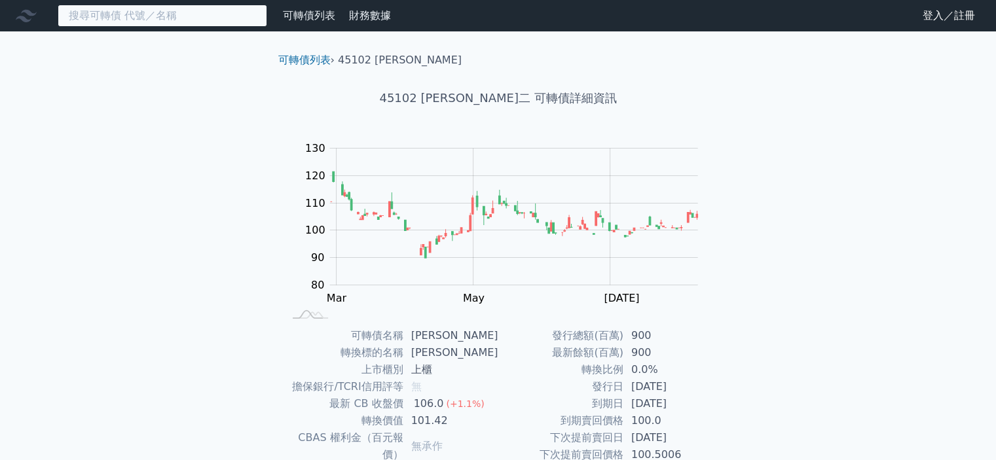
click at [192, 15] on input at bounding box center [163, 16] width 210 height 22
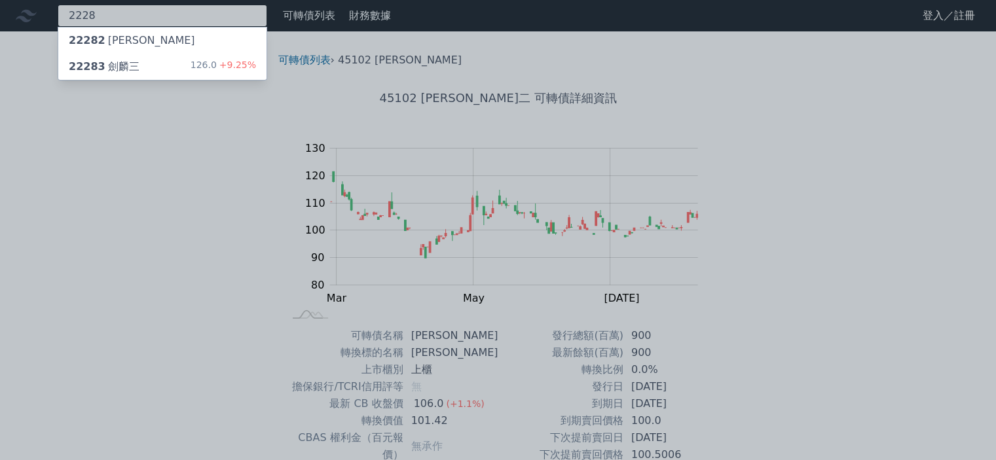
type input "2228"
click at [187, 63] on div "22283 [PERSON_NAME] 126.0 +9.25%" at bounding box center [162, 67] width 208 height 26
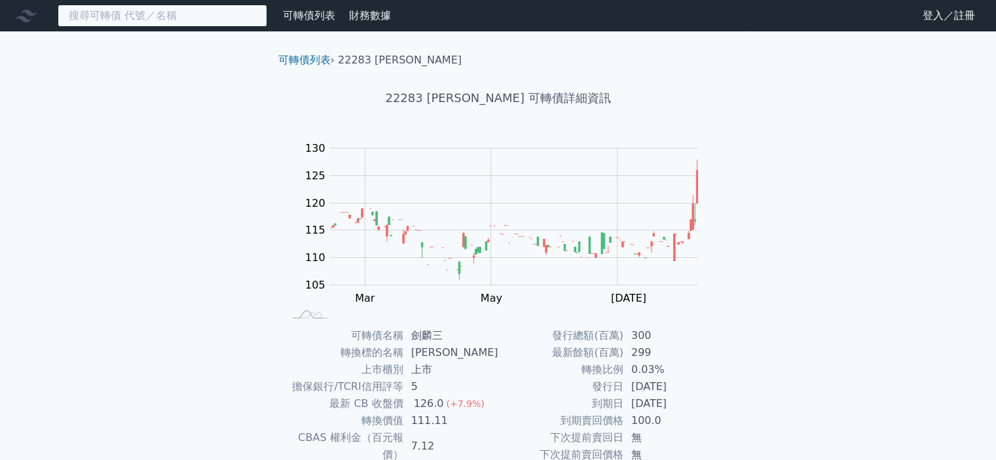
click at [124, 21] on input at bounding box center [163, 16] width 210 height 22
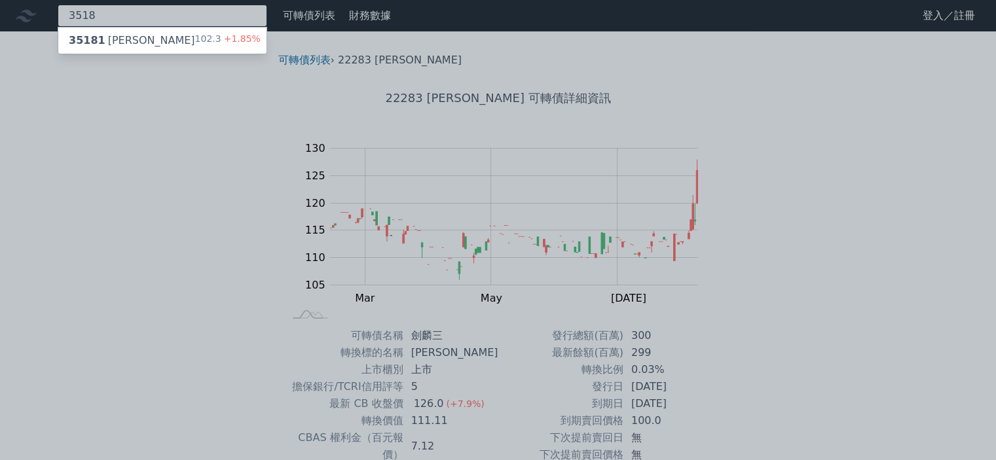
type input "3518"
click at [135, 36] on div "35181 柏騰一 102.3 +1.85%" at bounding box center [162, 40] width 208 height 26
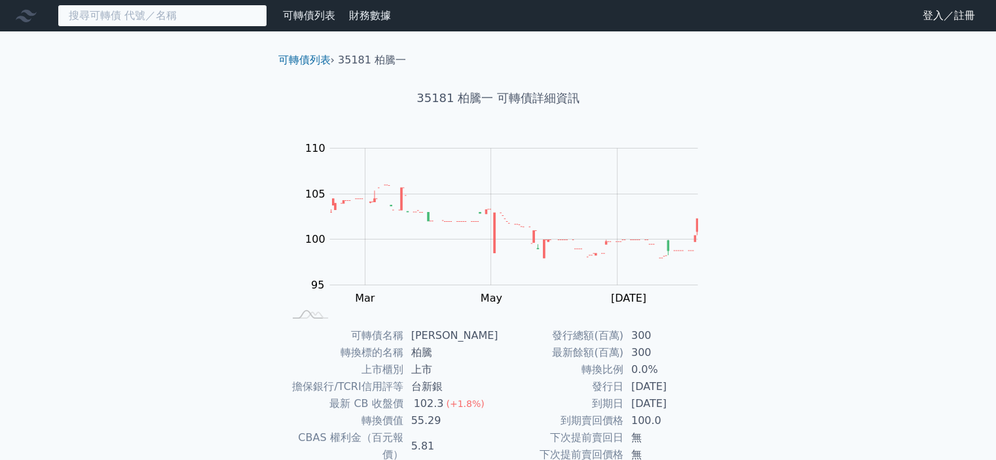
click at [142, 18] on input at bounding box center [163, 16] width 210 height 22
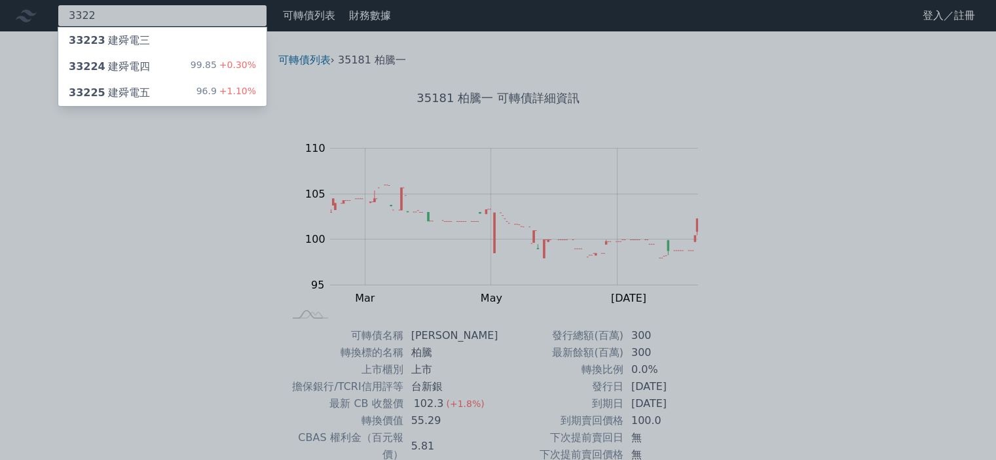
type input "3322"
click at [200, 88] on div "33225 建舜電五 96.9 +1.10%" at bounding box center [162, 93] width 208 height 26
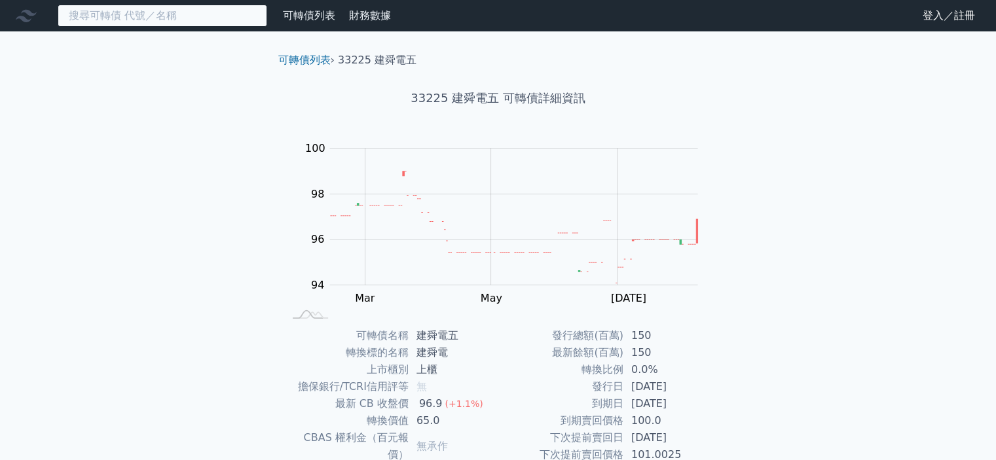
click at [134, 20] on input at bounding box center [163, 16] width 210 height 22
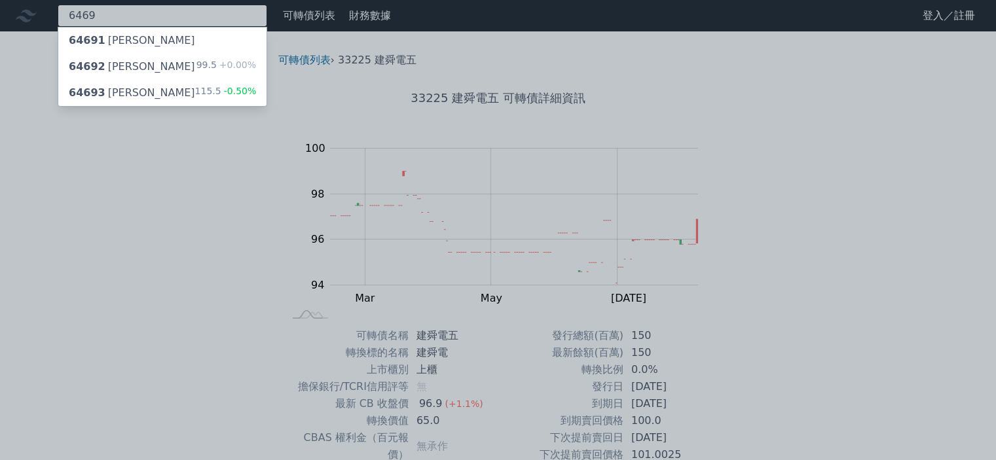
type input "6469"
click at [148, 86] on div "64693 [PERSON_NAME] 115.5 -0.50%" at bounding box center [162, 93] width 208 height 26
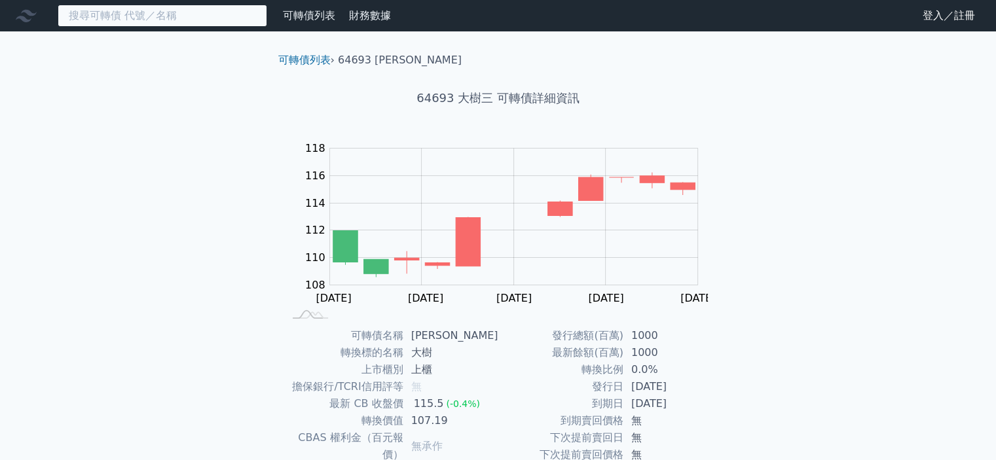
click at [117, 15] on input at bounding box center [163, 16] width 210 height 22
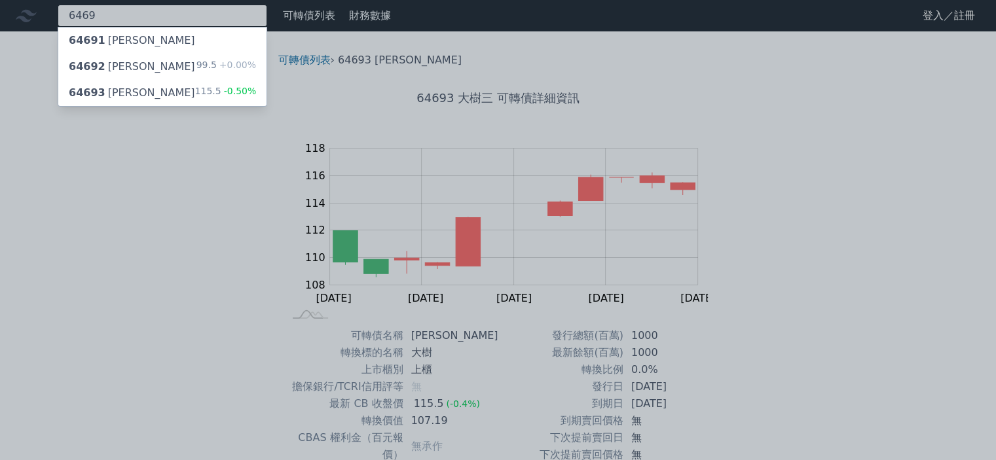
type input "6469"
click at [130, 64] on div "64692 [PERSON_NAME]" at bounding box center [132, 67] width 126 height 16
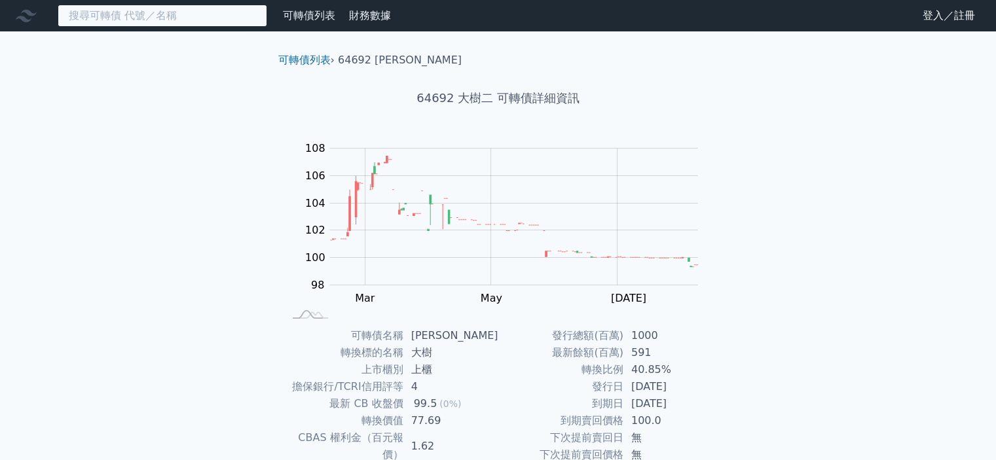
click at [125, 20] on input at bounding box center [163, 16] width 210 height 22
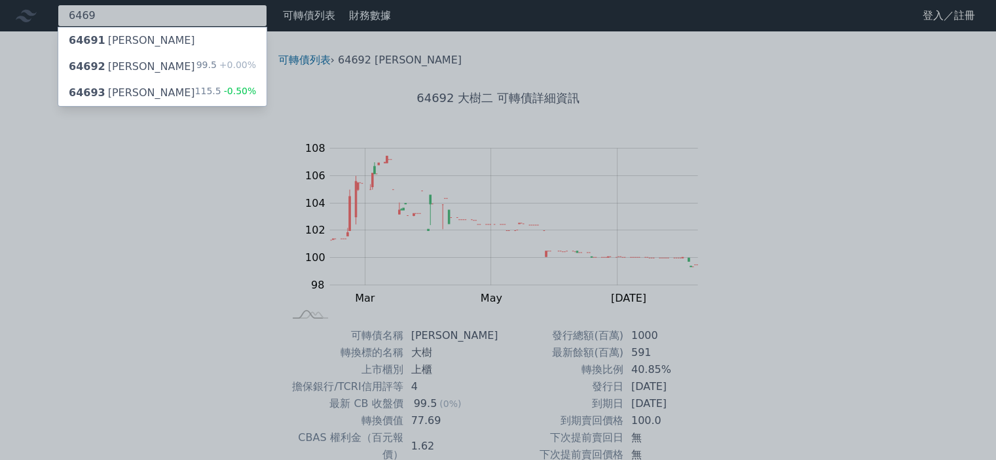
type input "6469"
click at [162, 100] on div "64693 [PERSON_NAME] 115.5 -0.50%" at bounding box center [162, 93] width 208 height 26
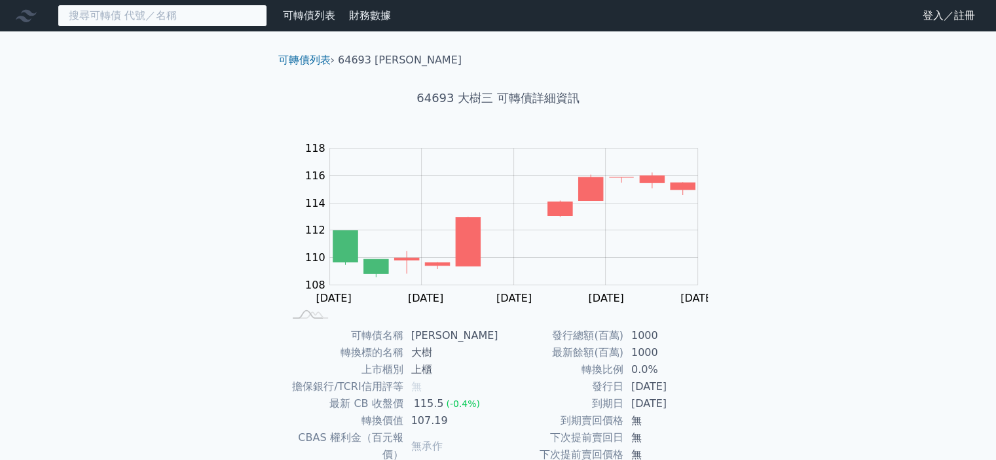
click at [111, 17] on input at bounding box center [163, 16] width 210 height 22
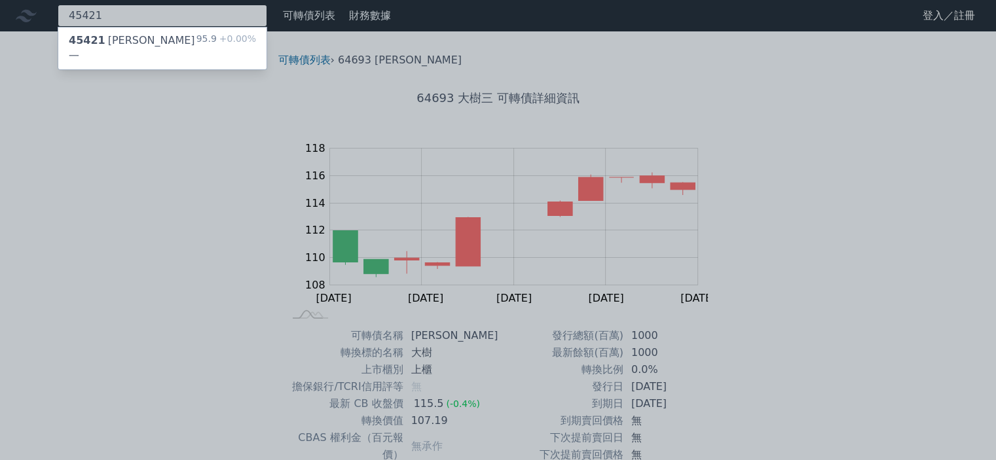
type input "45421"
click at [157, 37] on div "45421 科嶠一 95.9 +0.00%" at bounding box center [162, 48] width 208 height 42
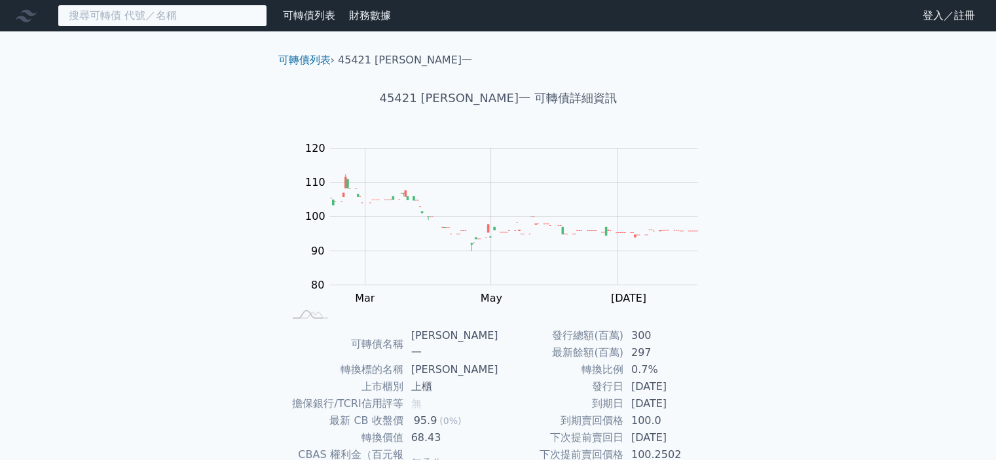
click at [119, 23] on input at bounding box center [163, 16] width 210 height 22
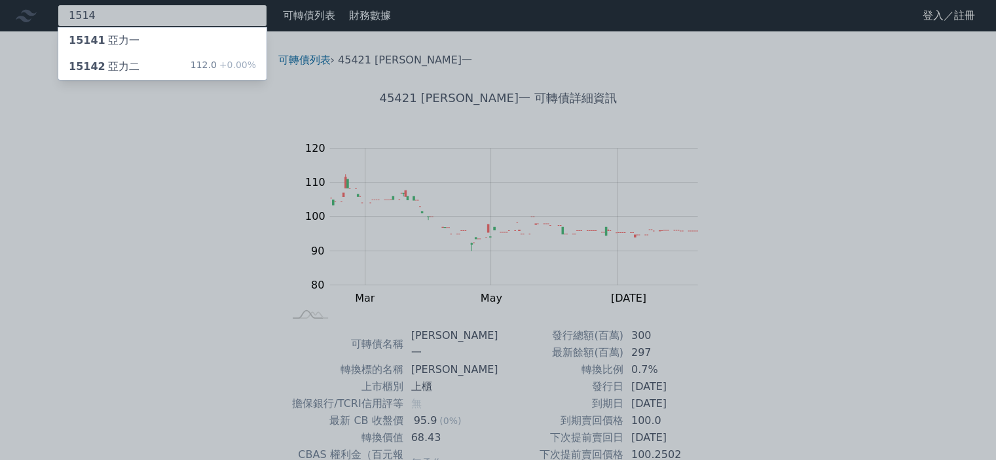
type input "1514"
click at [125, 69] on div "15142 亞力二" at bounding box center [104, 67] width 71 height 16
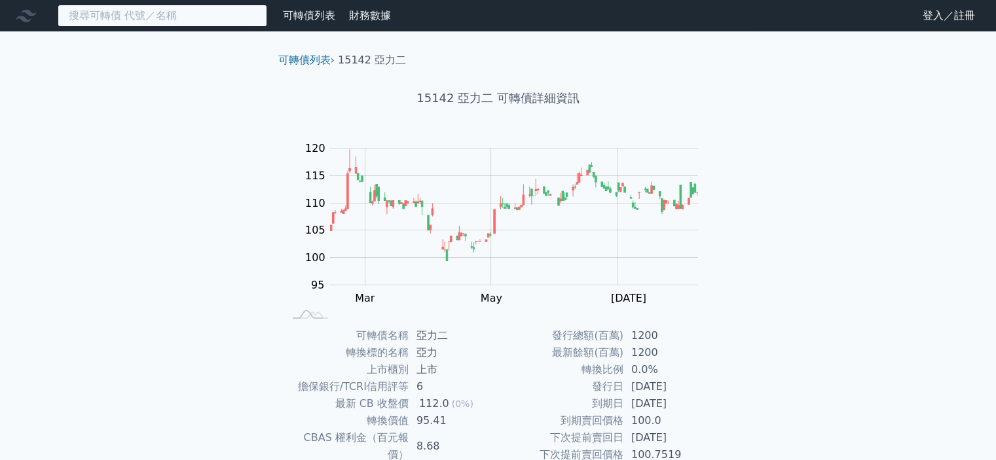
click at [107, 20] on input at bounding box center [163, 16] width 210 height 22
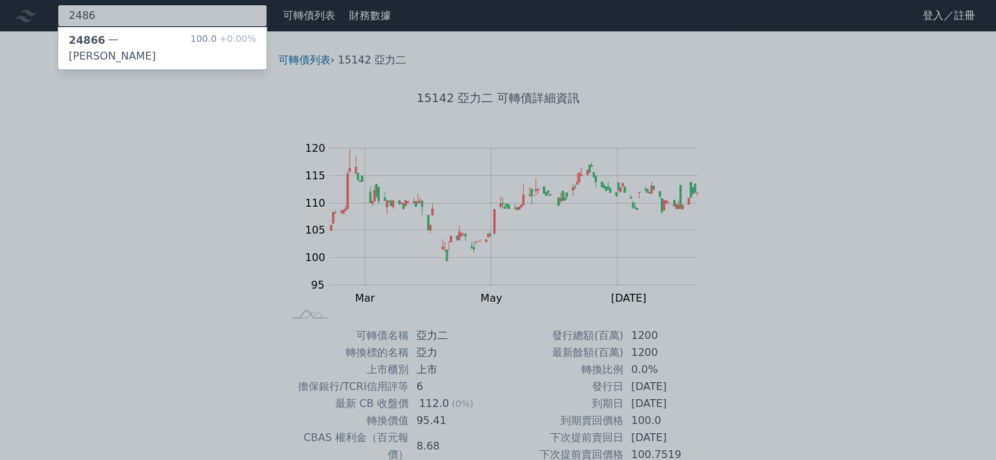
type input "2486"
click at [126, 41] on div "24866 一[PERSON_NAME]" at bounding box center [130, 48] width 122 height 31
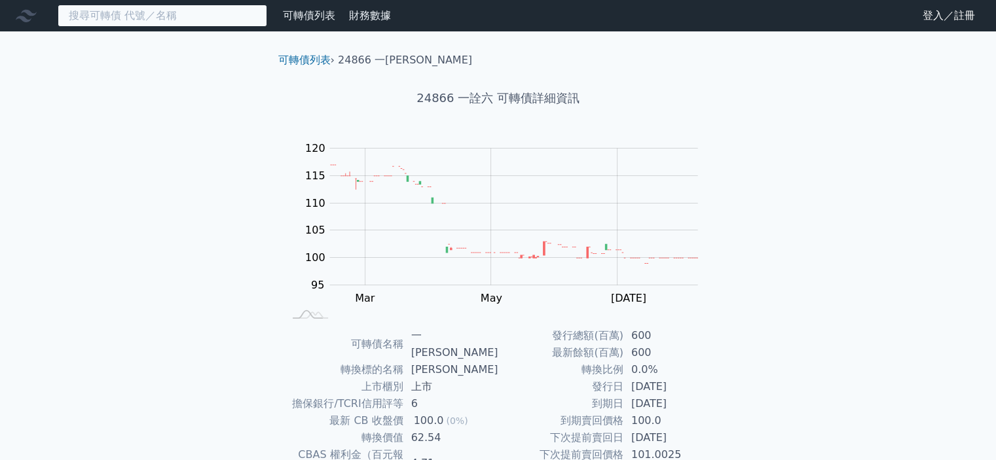
click at [94, 19] on input at bounding box center [163, 16] width 210 height 22
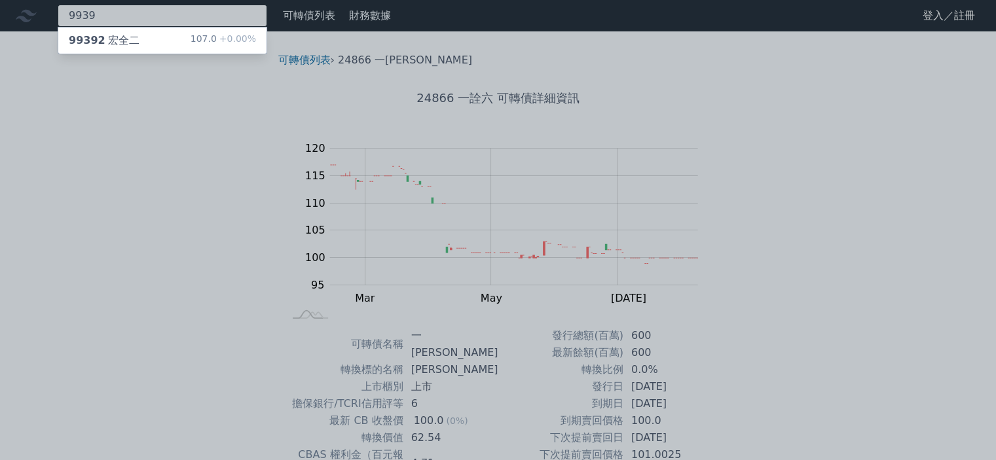
type input "9939"
click at [103, 42] on div "99392 宏全二" at bounding box center [104, 41] width 71 height 16
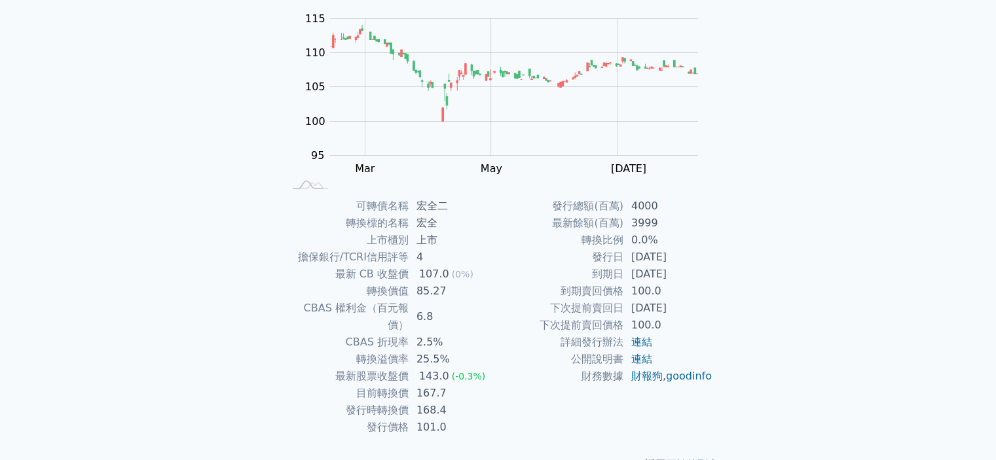
scroll to position [131, 0]
